Goal: Task Accomplishment & Management: Manage account settings

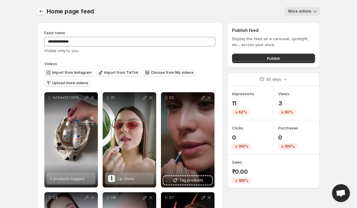
click at [39, 14] on icon "Settings" at bounding box center [41, 11] width 6 height 6
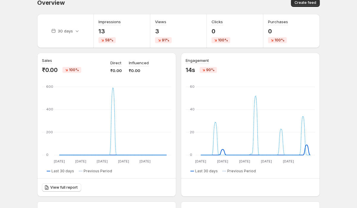
scroll to position [14, 0]
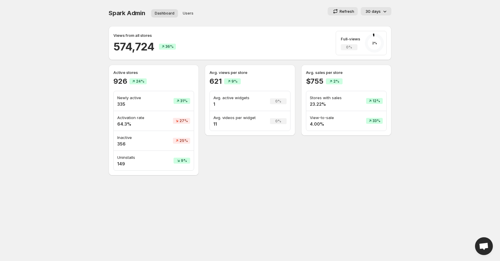
click at [267, 10] on div "Refresh 30 days" at bounding box center [312, 11] width 157 height 8
click at [382, 9] on icon at bounding box center [385, 11] width 6 height 6
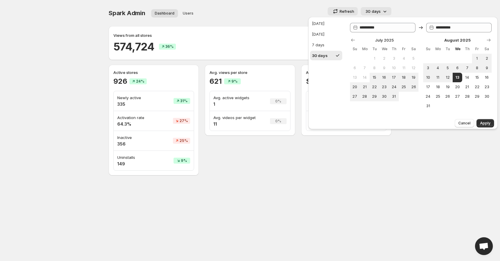
click at [427, 7] on body "**********" at bounding box center [250, 130] width 500 height 261
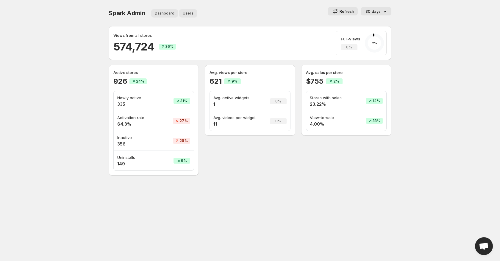
click at [187, 14] on span "Users" at bounding box center [188, 13] width 11 height 5
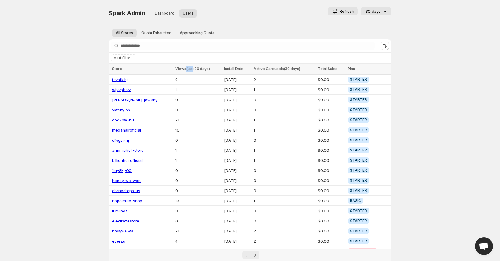
drag, startPoint x: 177, startPoint y: 69, endPoint x: 192, endPoint y: 68, distance: 15.2
click at [191, 68] on span "Views(last 30 days)" at bounding box center [192, 69] width 34 height 4
drag, startPoint x: 280, startPoint y: 69, endPoint x: 297, endPoint y: 69, distance: 17.5
click at [297, 69] on div "Active Carousels(30 days)" at bounding box center [283, 69] width 61 height 6
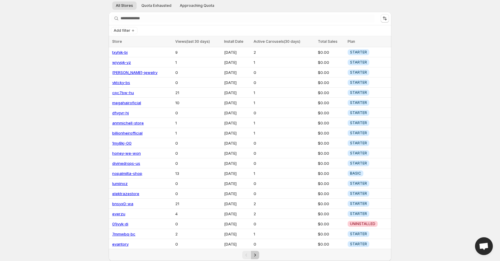
click at [257, 254] on icon "Next" at bounding box center [255, 255] width 6 height 6
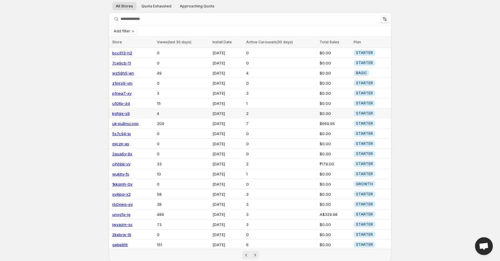
scroll to position [27, 0]
click at [256, 253] on icon "Next" at bounding box center [255, 255] width 6 height 6
click at [122, 51] on link "bcc613-h2" at bounding box center [122, 52] width 20 height 5
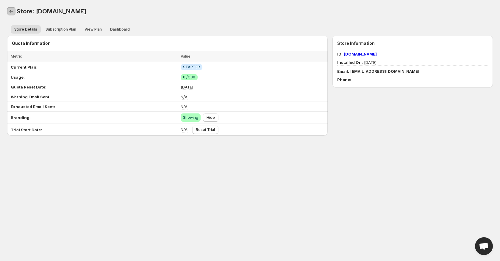
click at [12, 13] on icon "Back" at bounding box center [11, 11] width 6 height 6
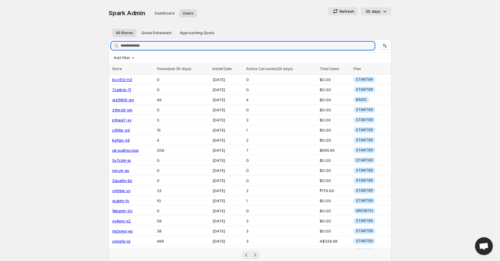
click at [243, 18] on div "Spark Admin Dashboard Users More views Dashboard Users More views Refresh 30 da…" at bounding box center [250, 13] width 283 height 12
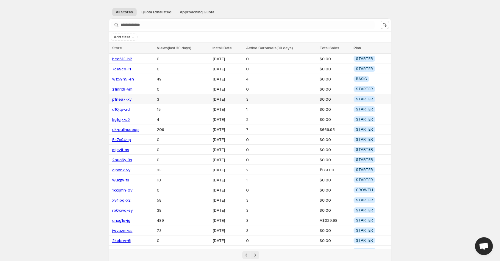
scroll to position [27, 0]
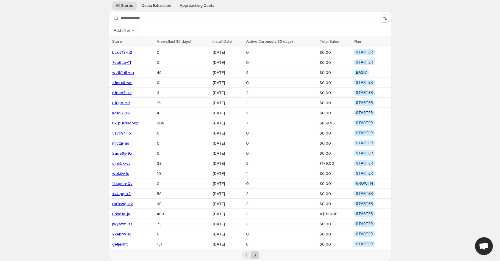
click at [257, 257] on icon "Next" at bounding box center [255, 255] width 6 height 6
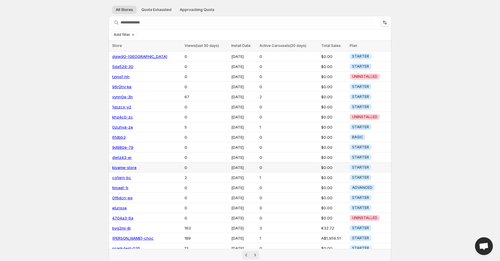
scroll to position [27, 0]
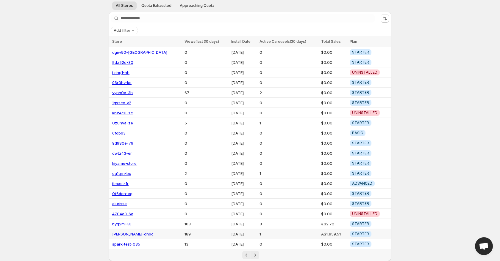
click at [327, 237] on td "A$1,959.51" at bounding box center [333, 234] width 29 height 10
copy td "A$1,959.51"
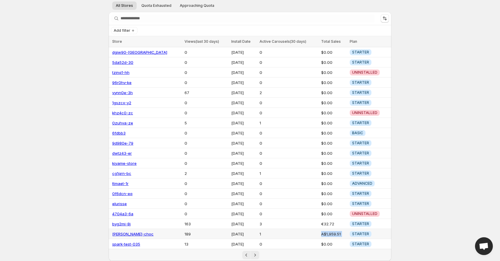
click at [121, 235] on link "[PERSON_NAME]-choc" at bounding box center [132, 234] width 41 height 5
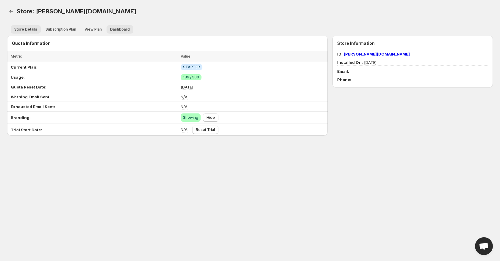
click at [122, 31] on span "Dashboard" at bounding box center [120, 29] width 20 height 5
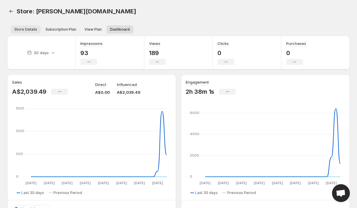
click at [28, 28] on span "Store Details" at bounding box center [25, 29] width 23 height 5
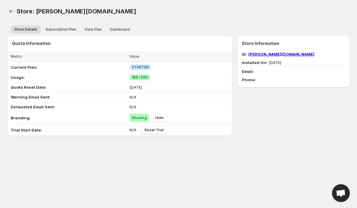
click at [263, 53] on link "[PERSON_NAME][DOMAIN_NAME]" at bounding box center [281, 54] width 66 height 5
click at [122, 28] on span "Dashboard" at bounding box center [120, 29] width 20 height 5
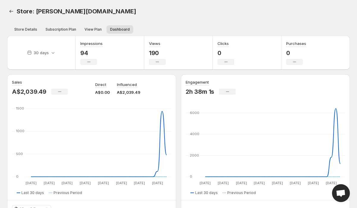
click at [156, 52] on p "190" at bounding box center [157, 52] width 17 height 7
click at [176, 26] on ul "Store Details Subscription Plan View Plan Dashboard More views" at bounding box center [179, 29] width 338 height 8
click at [13, 14] on icon "Back" at bounding box center [11, 11] width 6 height 6
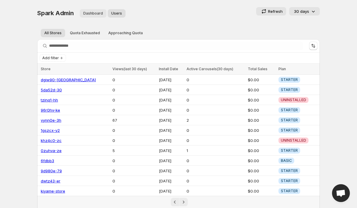
click at [93, 15] on span "Dashboard" at bounding box center [93, 13] width 20 height 5
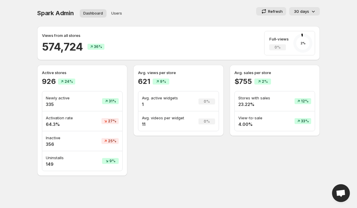
click at [300, 12] on p "30 days" at bounding box center [301, 11] width 15 height 6
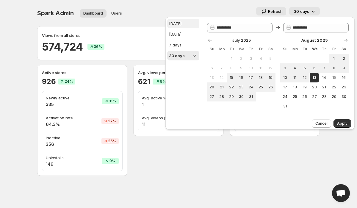
click at [181, 23] on button "[DATE]" at bounding box center [183, 24] width 32 height 10
type input "**********"
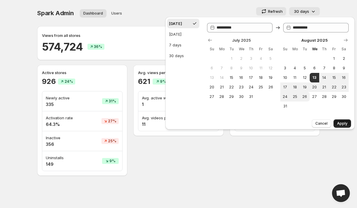
click at [342, 125] on span "Apply" at bounding box center [342, 123] width 10 height 5
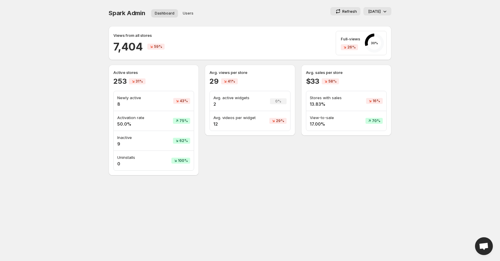
click at [117, 104] on h4 "8" at bounding box center [136, 104] width 38 height 6
click at [121, 122] on h4 "50.0%" at bounding box center [136, 124] width 38 height 6
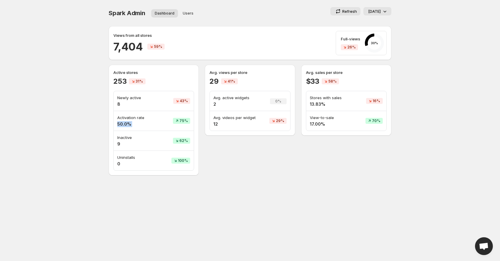
click at [381, 7] on button "[DATE]" at bounding box center [377, 11] width 28 height 8
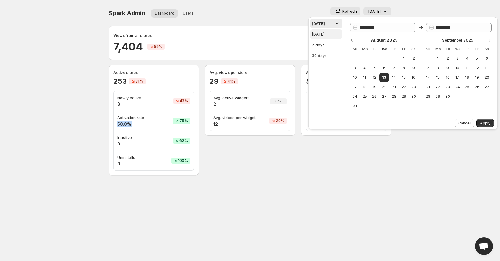
click at [324, 37] on div "[DATE]" at bounding box center [318, 34] width 12 height 6
type input "**********"
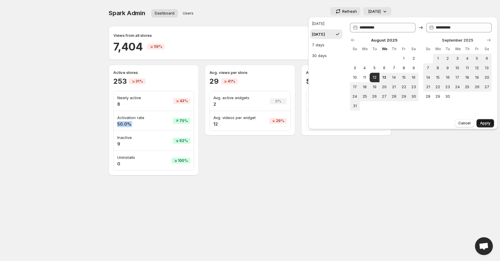
click at [492, 122] on button "Apply" at bounding box center [485, 123] width 18 height 8
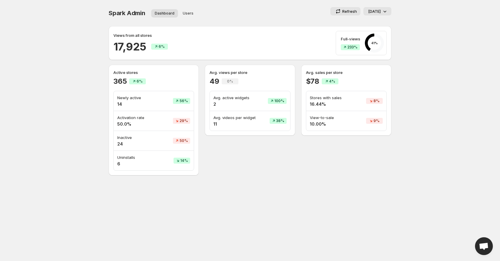
click at [379, 13] on p "[DATE]" at bounding box center [374, 11] width 12 height 6
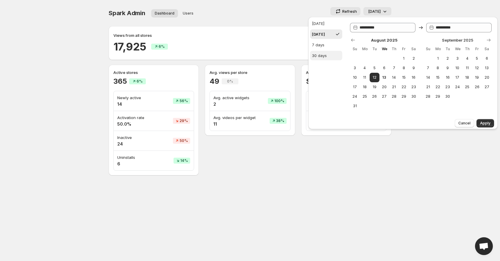
click at [334, 57] on button "30 days" at bounding box center [326, 56] width 32 height 10
type input "**********"
click at [484, 121] on span "Apply" at bounding box center [485, 123] width 10 height 5
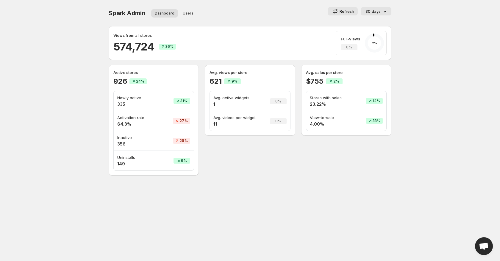
click at [118, 142] on h4 "356" at bounding box center [137, 144] width 40 height 6
click at [151, 146] on h4 "356" at bounding box center [137, 144] width 40 height 6
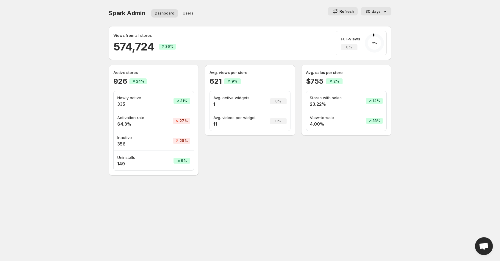
click at [121, 144] on h4 "356" at bounding box center [137, 144] width 40 height 6
click at [116, 136] on td "Inactive 356" at bounding box center [137, 141] width 47 height 20
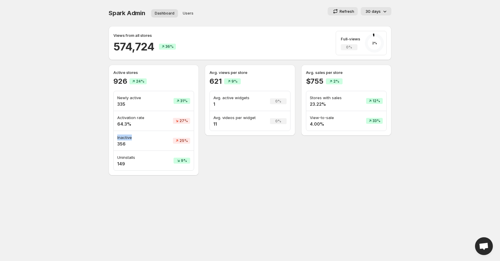
click at [120, 137] on p "Inactive" at bounding box center [137, 138] width 40 height 6
click at [122, 145] on h4 "356" at bounding box center [137, 144] width 40 height 6
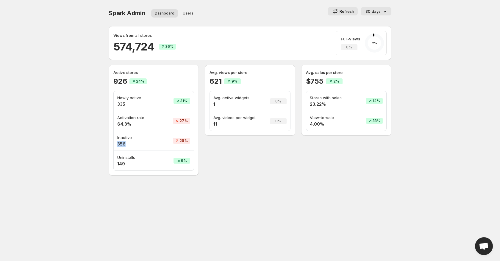
click at [122, 145] on h4 "356" at bounding box center [137, 144] width 40 height 6
click at [380, 10] on div "30 days" at bounding box center [376, 11] width 22 height 6
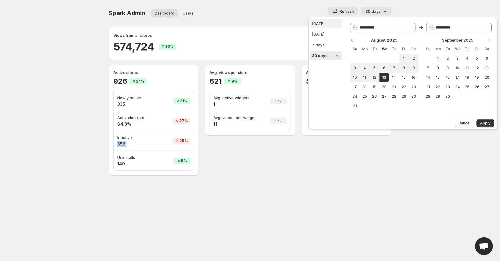
click at [319, 24] on div "[DATE]" at bounding box center [318, 24] width 12 height 6
type input "**********"
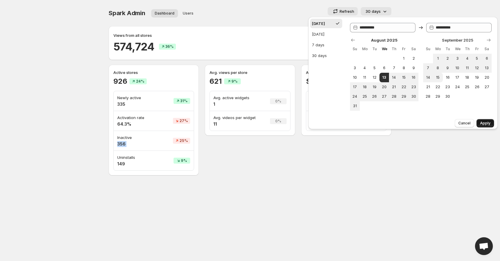
click at [486, 123] on span "Apply" at bounding box center [485, 123] width 10 height 5
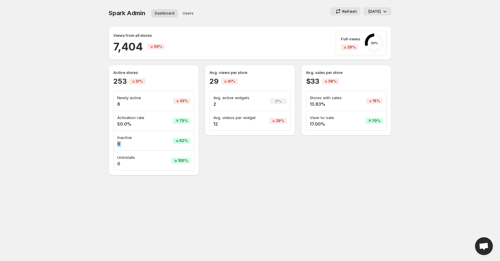
click at [181, 122] on span "75%" at bounding box center [183, 121] width 8 height 5
click at [178, 123] on div "75%" at bounding box center [181, 121] width 17 height 6
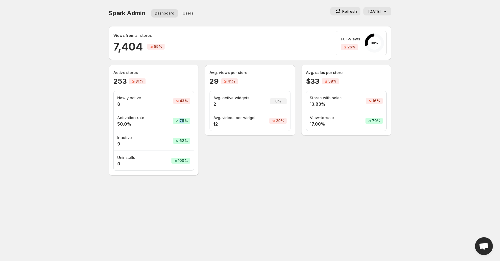
click at [178, 123] on div "75%" at bounding box center [181, 121] width 17 height 6
click at [377, 12] on p "[DATE]" at bounding box center [374, 11] width 12 height 6
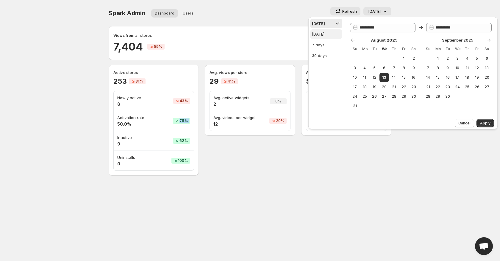
click at [324, 35] on div "[DATE]" at bounding box center [318, 34] width 12 height 6
type input "**********"
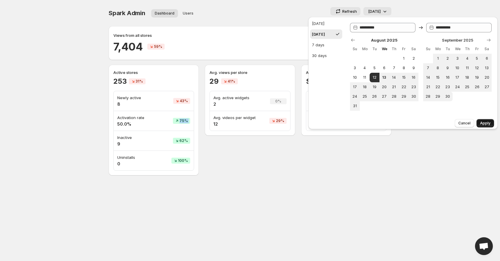
click at [486, 121] on span "Apply" at bounding box center [485, 123] width 10 height 5
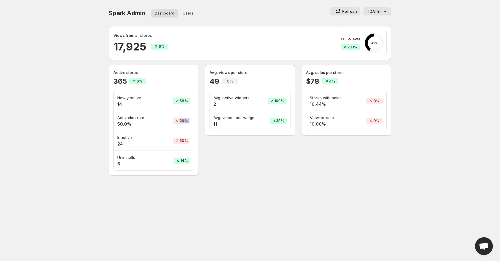
click at [189, 123] on div "29%" at bounding box center [181, 121] width 17 height 6
click at [124, 125] on h4 "50.0%" at bounding box center [137, 124] width 40 height 6
click at [368, 10] on p "[DATE]" at bounding box center [374, 11] width 12 height 6
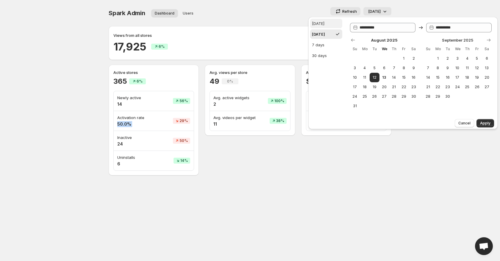
click at [326, 24] on button "[DATE]" at bounding box center [326, 24] width 32 height 10
type input "**********"
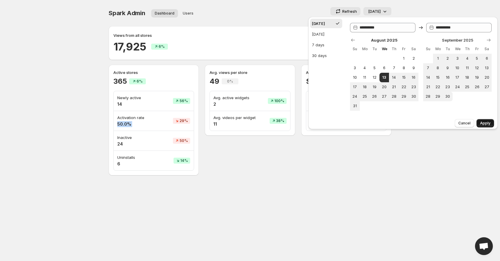
click at [488, 123] on span "Apply" at bounding box center [485, 123] width 10 height 5
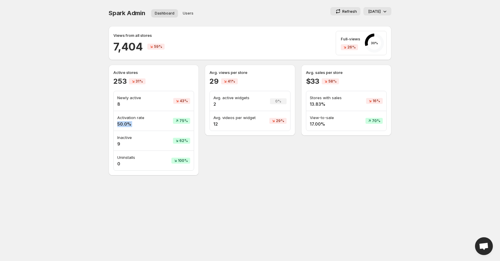
click at [377, 14] on p "[DATE]" at bounding box center [374, 11] width 12 height 6
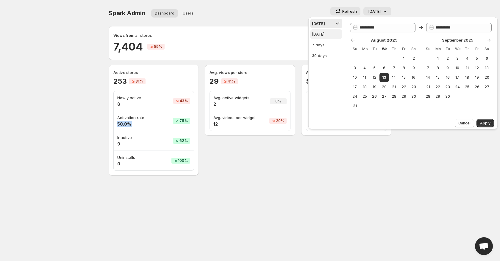
click at [324, 37] on div "[DATE]" at bounding box center [318, 34] width 12 height 6
type input "**********"
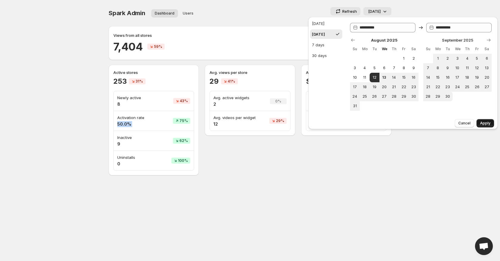
click at [485, 121] on span "Apply" at bounding box center [485, 123] width 10 height 5
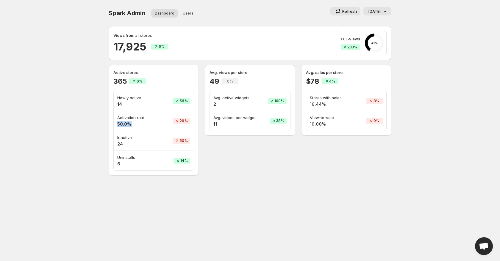
click at [369, 9] on p "[DATE]" at bounding box center [374, 11] width 12 height 6
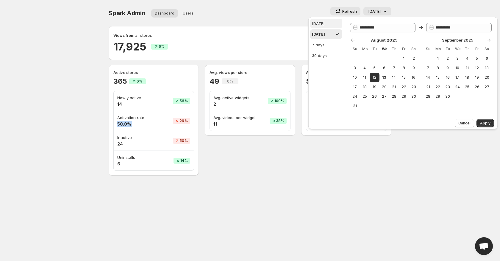
click at [331, 24] on button "[DATE]" at bounding box center [326, 24] width 32 height 10
type input "**********"
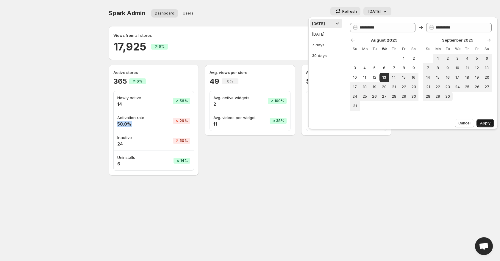
click at [487, 124] on span "Apply" at bounding box center [485, 123] width 10 height 5
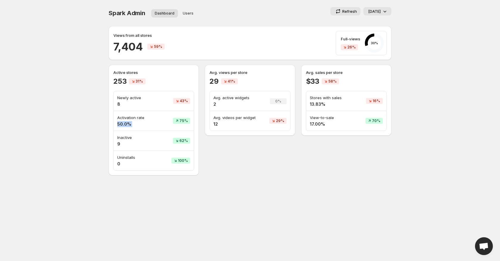
click at [373, 13] on p "[DATE]" at bounding box center [374, 11] width 12 height 6
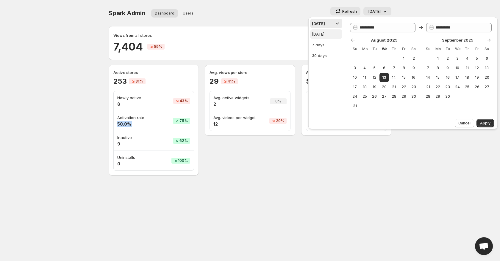
click at [330, 36] on button "[DATE]" at bounding box center [326, 34] width 32 height 10
type input "**********"
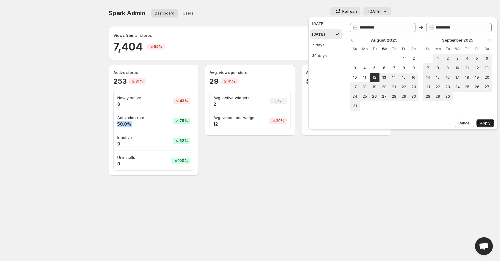
click at [481, 120] on button "Apply" at bounding box center [485, 123] width 18 height 8
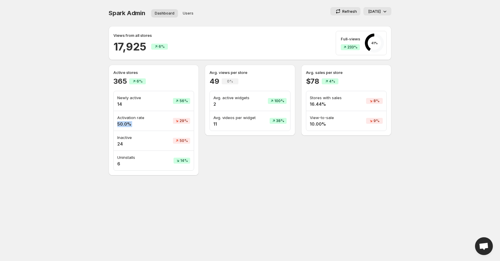
click at [252, 165] on div "Avg. views per store 49 0% Avg. active widgets 2 100% Avg. videos per widget 11…" at bounding box center [250, 120] width 90 height 111
click at [371, 9] on p "[DATE]" at bounding box center [374, 11] width 12 height 6
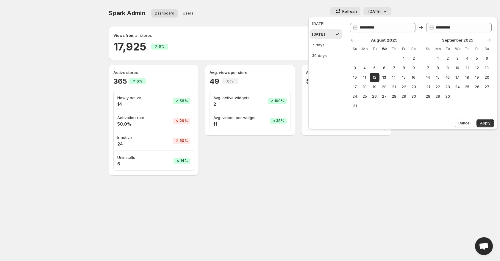
click at [344, 171] on div "Avg. sales per store $78 4% Stores with sales 16.44% 8% View-to-sale 10.00% 9%" at bounding box center [346, 120] width 90 height 111
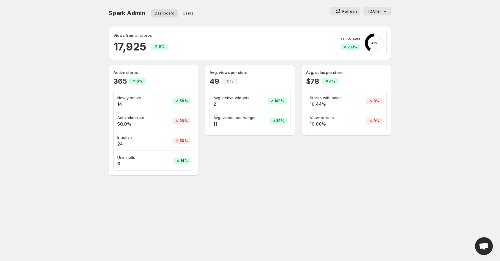
click at [119, 143] on h4 "24" at bounding box center [137, 144] width 40 height 6
click at [382, 8] on icon at bounding box center [385, 11] width 6 height 6
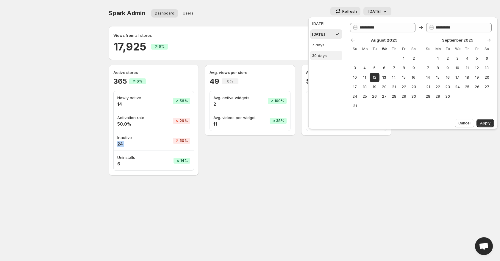
click at [331, 60] on button "30 days" at bounding box center [326, 56] width 32 height 10
type input "**********"
click at [487, 122] on span "Apply" at bounding box center [485, 123] width 10 height 5
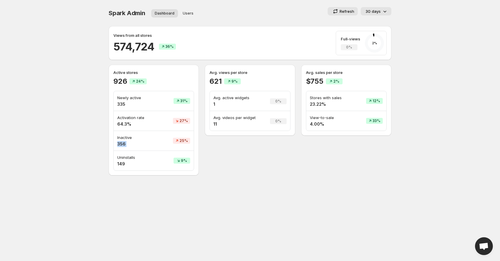
click at [131, 145] on h4 "356" at bounding box center [137, 144] width 40 height 6
click at [123, 143] on h4 "356" at bounding box center [137, 144] width 40 height 6
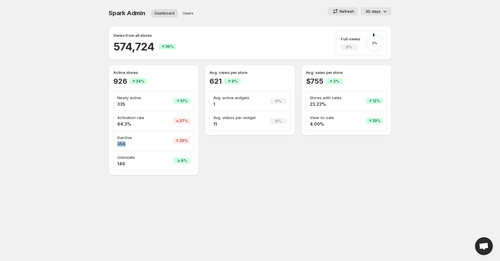
click at [123, 143] on h4 "356" at bounding box center [137, 144] width 40 height 6
click at [374, 12] on p "30 days" at bounding box center [372, 11] width 15 height 6
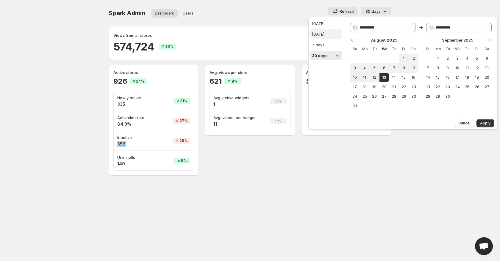
click at [331, 33] on button "[DATE]" at bounding box center [326, 34] width 32 height 10
type input "**********"
click at [123, 144] on h4 "356" at bounding box center [137, 144] width 40 height 6
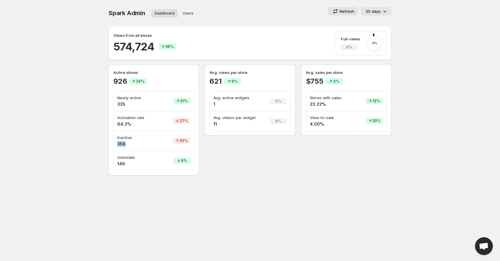
click at [123, 144] on h4 "356" at bounding box center [137, 144] width 40 height 6
click at [380, 9] on div "30 days" at bounding box center [376, 11] width 22 height 6
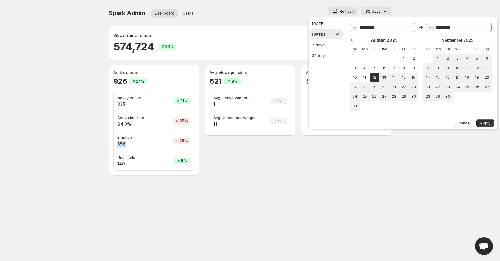
click at [486, 128] on div "Cancel Apply" at bounding box center [402, 123] width 189 height 12
click at [488, 121] on span "Apply" at bounding box center [485, 123] width 10 height 5
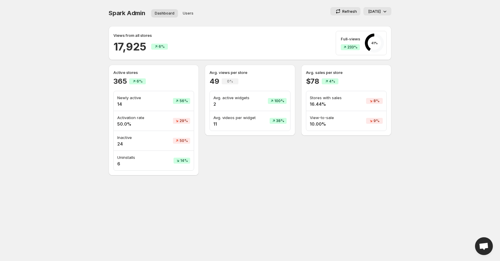
click at [121, 138] on p "Inactive" at bounding box center [137, 138] width 40 height 6
click at [152, 142] on h4 "24" at bounding box center [137, 144] width 40 height 6
click at [383, 11] on icon at bounding box center [385, 11] width 6 height 6
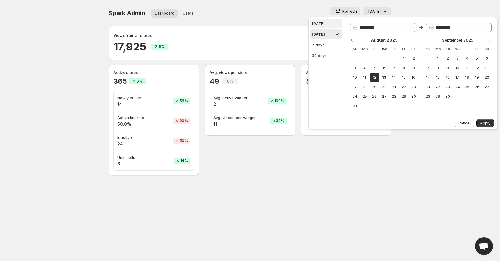
click at [322, 23] on div "[DATE]" at bounding box center [318, 24] width 12 height 6
type input "**********"
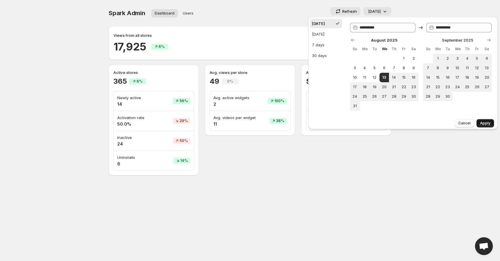
click at [482, 124] on span "Apply" at bounding box center [485, 123] width 10 height 5
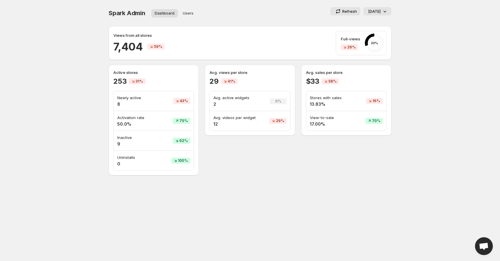
click at [378, 9] on p "[DATE]" at bounding box center [374, 11] width 12 height 6
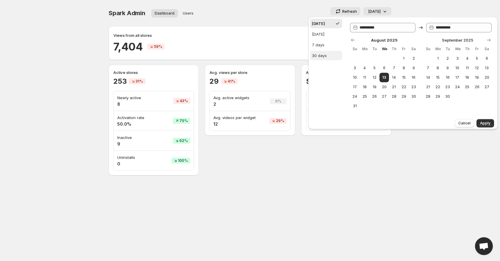
click at [326, 57] on div "30 days" at bounding box center [319, 56] width 15 height 6
type input "**********"
click at [482, 121] on span "Apply" at bounding box center [485, 123] width 10 height 5
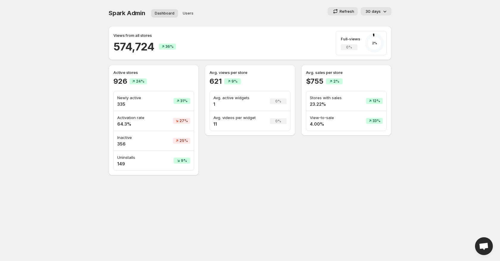
click at [187, 18] on div "Dashboard Users More views Dashboard Users More views" at bounding box center [188, 13] width 82 height 13
click at [187, 15] on span "Users" at bounding box center [188, 13] width 11 height 5
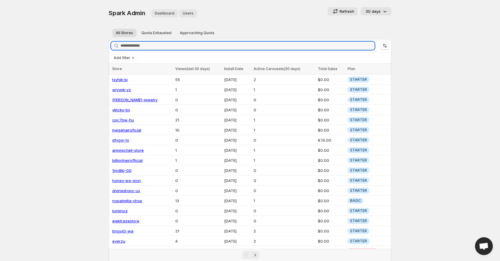
click at [166, 13] on span "Dashboard" at bounding box center [165, 13] width 20 height 5
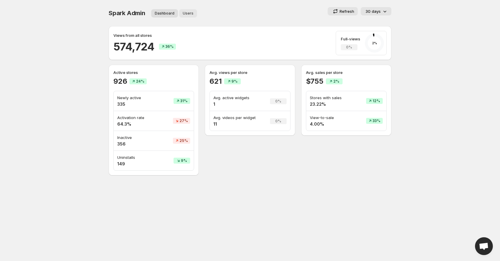
click at [189, 12] on span "Users" at bounding box center [188, 13] width 11 height 5
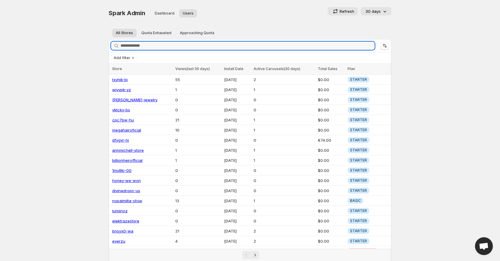
click at [241, 17] on div "Spark Admin Dashboard Users More views Dashboard Users More views Refresh 30 da…" at bounding box center [250, 13] width 283 height 12
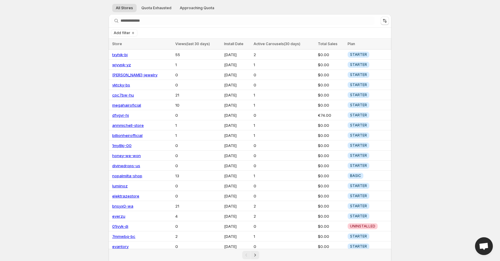
scroll to position [27, 0]
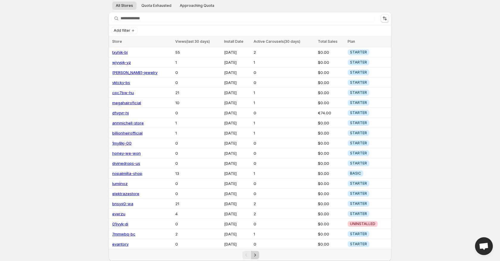
click at [259, 256] on button "Next" at bounding box center [255, 255] width 8 height 8
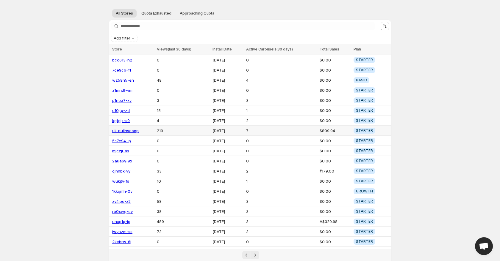
scroll to position [27, 0]
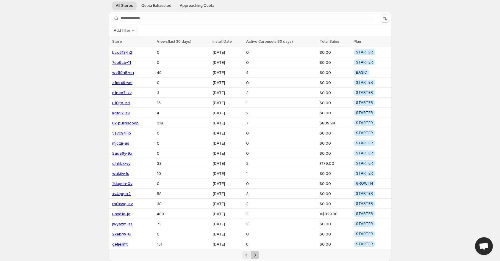
click at [255, 256] on icon "Next" at bounding box center [255, 255] width 6 height 6
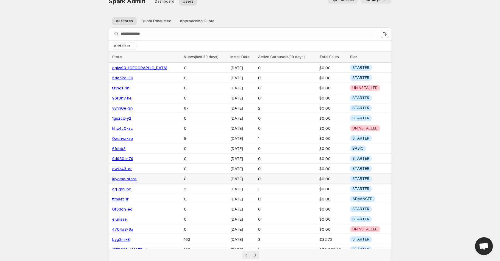
scroll to position [27, 0]
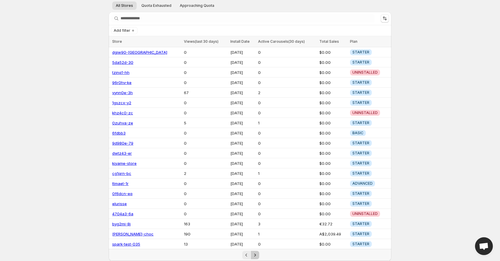
click at [255, 255] on icon "Next" at bounding box center [255, 255] width 6 height 6
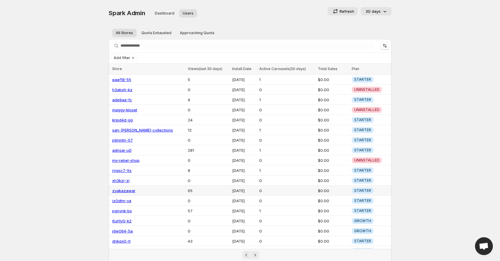
scroll to position [27, 0]
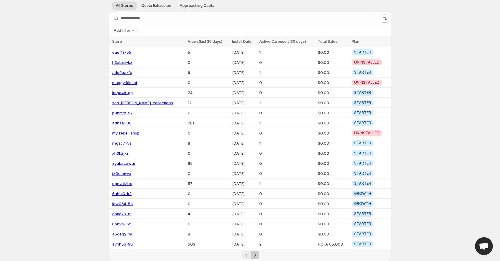
click at [256, 252] on icon "Next" at bounding box center [255, 255] width 6 height 6
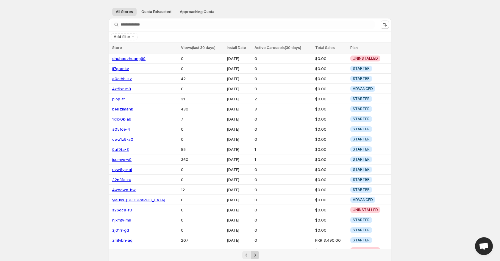
scroll to position [27, 0]
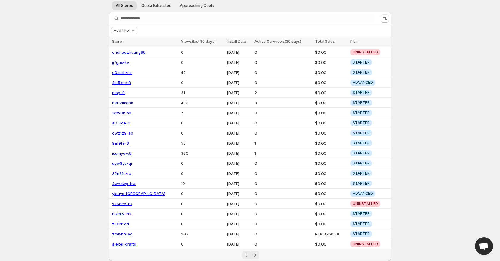
click at [123, 28] on span "Add filter" at bounding box center [122, 30] width 17 height 5
click at [126, 41] on span "Subscription Plan" at bounding box center [124, 42] width 32 height 5
click at [134, 53] on span "BASIC" at bounding box center [127, 51] width 11 height 5
click at [126, 53] on span "BASIC" at bounding box center [127, 51] width 11 height 5
click at [120, 50] on label "BASIC" at bounding box center [123, 52] width 19 height 8
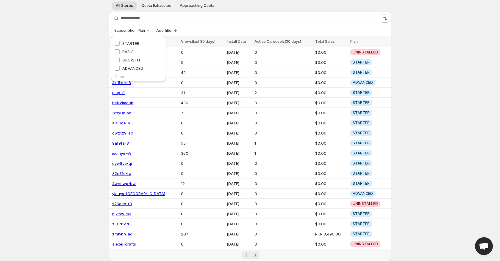
click at [139, 26] on div "Subscription Plan Add filter" at bounding box center [250, 30] width 283 height 11
click at [137, 30] on div "Add filter" at bounding box center [250, 30] width 278 height 7
click at [133, 30] on icon "Add filter" at bounding box center [133, 30] width 5 height 5
click at [134, 52] on span "Branding" at bounding box center [124, 53] width 32 height 6
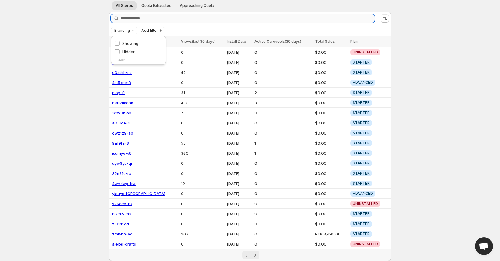
click at [156, 16] on input "Search stores" at bounding box center [247, 18] width 254 height 8
click at [433, 81] on body "Home Feeds Videos Subscription Settings Spark Admin. This page is ready Spark A…" at bounding box center [250, 103] width 500 height 261
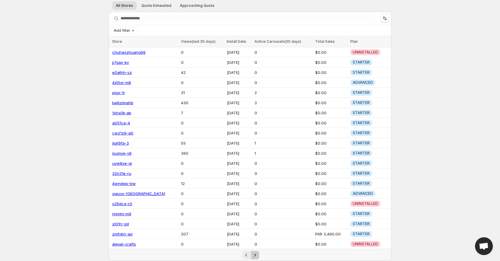
click at [258, 256] on button "Next" at bounding box center [255, 255] width 8 height 8
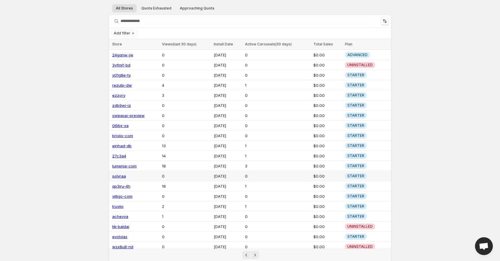
scroll to position [27, 0]
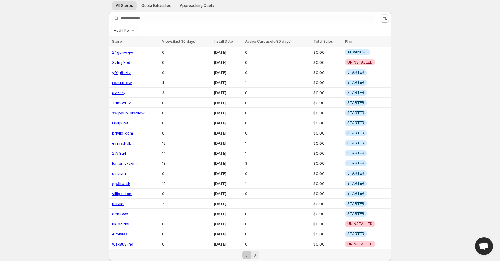
click at [247, 254] on icon "Previous" at bounding box center [246, 255] width 6 height 6
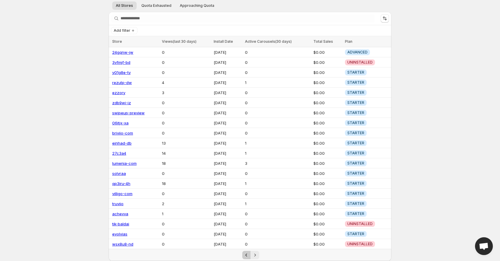
click at [247, 254] on icon "Previous" at bounding box center [246, 255] width 6 height 6
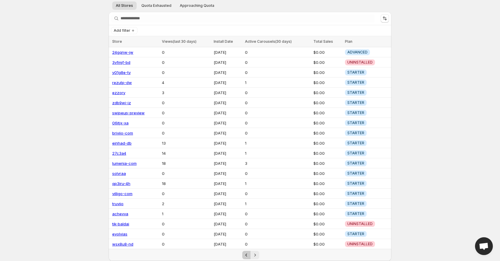
click at [247, 254] on icon "Previous" at bounding box center [246, 255] width 6 height 6
